Goal: Task Accomplishment & Management: Manage account settings

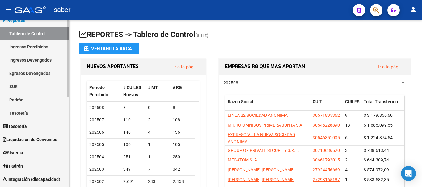
scroll to position [62, 0]
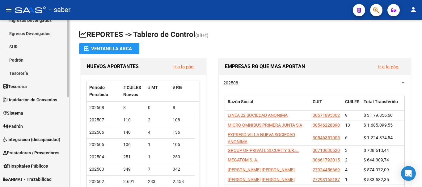
click at [31, 113] on link "Sistema" at bounding box center [34, 113] width 69 height 13
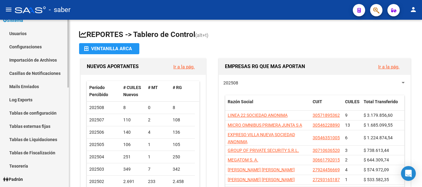
click at [25, 35] on link "Usuarios" at bounding box center [34, 33] width 69 height 13
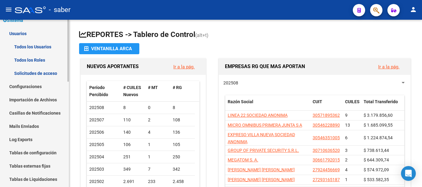
click at [38, 48] on link "Todos los Usuarios" at bounding box center [34, 46] width 69 height 13
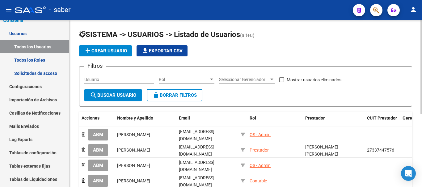
click at [118, 78] on input "Usuario" at bounding box center [119, 79] width 70 height 5
type input "[PERSON_NAME]"
click at [121, 96] on span "search Buscar Usuario" at bounding box center [113, 96] width 46 height 6
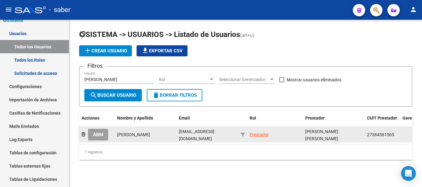
click at [97, 132] on span "ABM" at bounding box center [98, 135] width 10 height 6
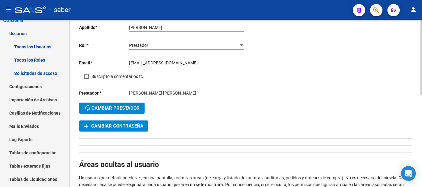
scroll to position [62, 0]
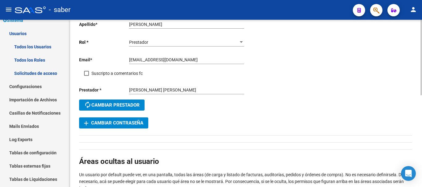
click at [129, 125] on span "add Cambiar Contraseña" at bounding box center [113, 123] width 59 height 6
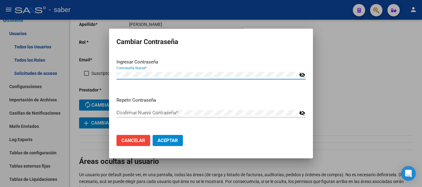
click at [303, 73] on mat-icon "visibility_off" at bounding box center [302, 74] width 6 height 7
click at [175, 110] on div "Confirmar Nueva Contraseña *" at bounding box center [206, 112] width 181 height 9
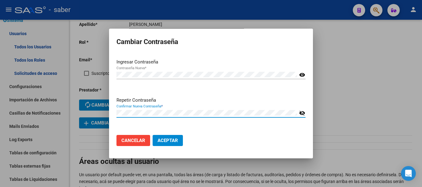
click at [302, 114] on mat-icon "visibility_off" at bounding box center [302, 113] width 6 height 7
click at [169, 143] on span "Aceptar" at bounding box center [167, 141] width 20 height 6
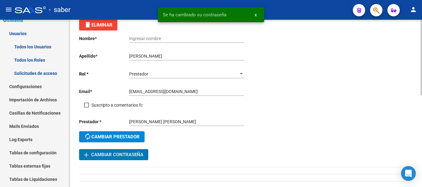
scroll to position [0, 0]
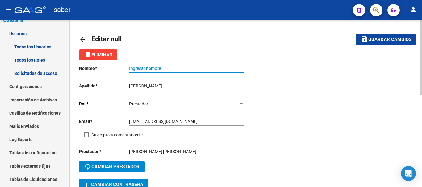
click at [151, 67] on input "Ingresar nombre" at bounding box center [186, 68] width 115 height 5
click at [138, 85] on input "[PERSON_NAME]" at bounding box center [186, 86] width 115 height 5
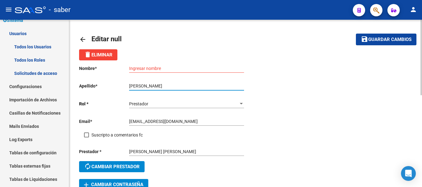
drag, startPoint x: 160, startPoint y: 86, endPoint x: 129, endPoint y: 86, distance: 30.6
click at [129, 86] on input "[PERSON_NAME]" at bounding box center [186, 86] width 115 height 5
click at [152, 68] on input "Ingresar nombre" at bounding box center [186, 68] width 115 height 5
paste input "[PERSON_NAME]"
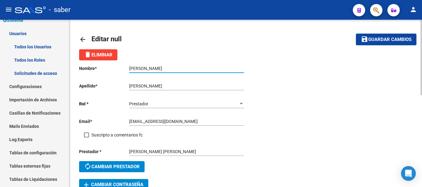
type input "[PERSON_NAME]"
click at [385, 40] on span "Guardar cambios" at bounding box center [389, 40] width 43 height 6
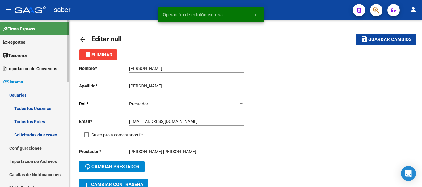
click at [24, 40] on span "Reportes" at bounding box center [14, 42] width 22 height 7
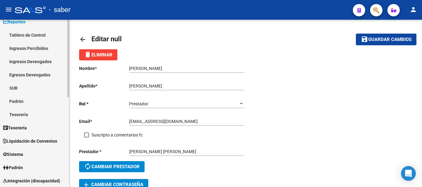
scroll to position [31, 0]
